Goal: Navigation & Orientation: Find specific page/section

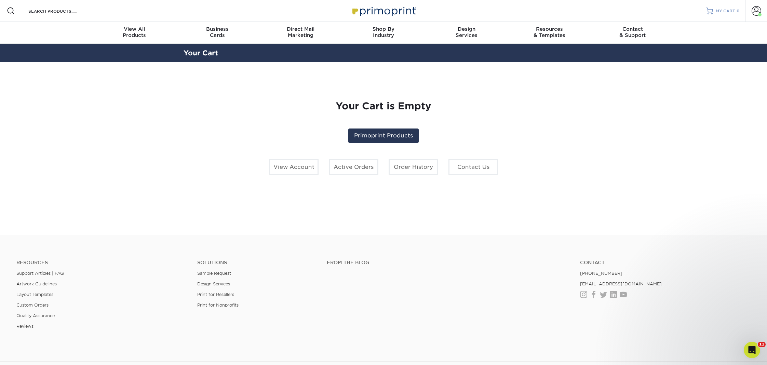
click at [724, 10] on span "MY CART" at bounding box center [725, 11] width 19 height 6
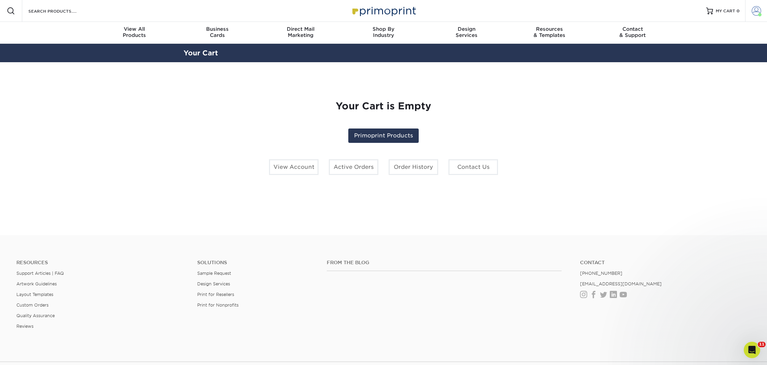
click at [753, 10] on span at bounding box center [757, 11] width 10 height 10
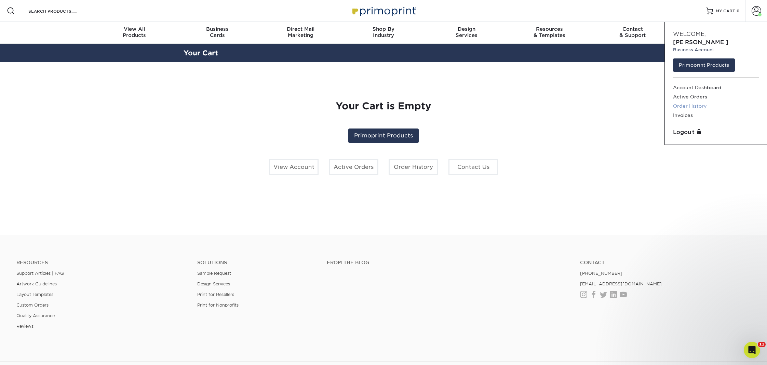
click at [693, 102] on link "Order History" at bounding box center [716, 106] width 86 height 9
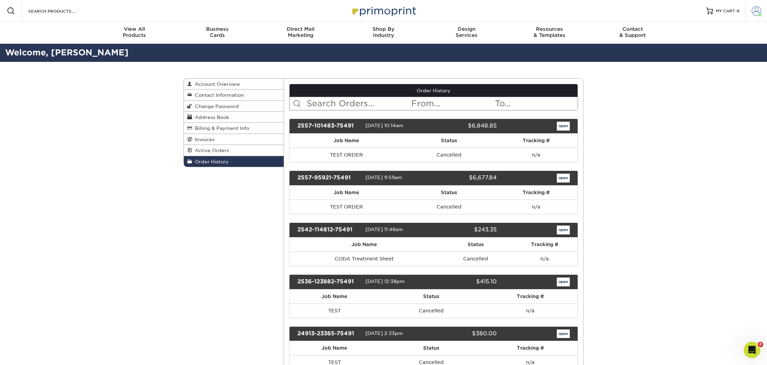
click at [755, 14] on span at bounding box center [757, 11] width 10 height 10
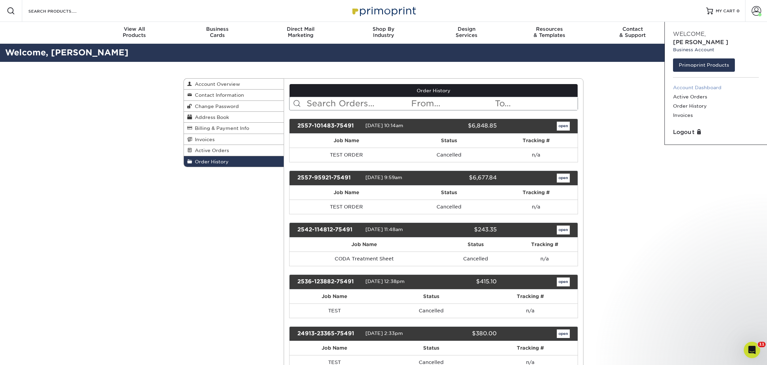
click at [687, 83] on link "Account Dashboard" at bounding box center [716, 87] width 86 height 9
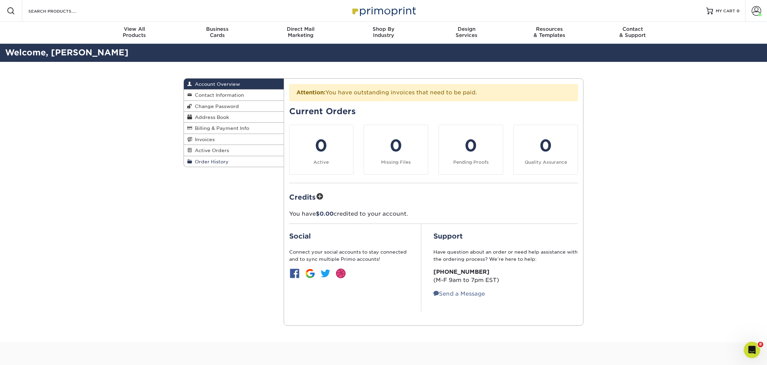
click at [226, 162] on span "Order History" at bounding box center [210, 161] width 37 height 5
